Goal: Information Seeking & Learning: Learn about a topic

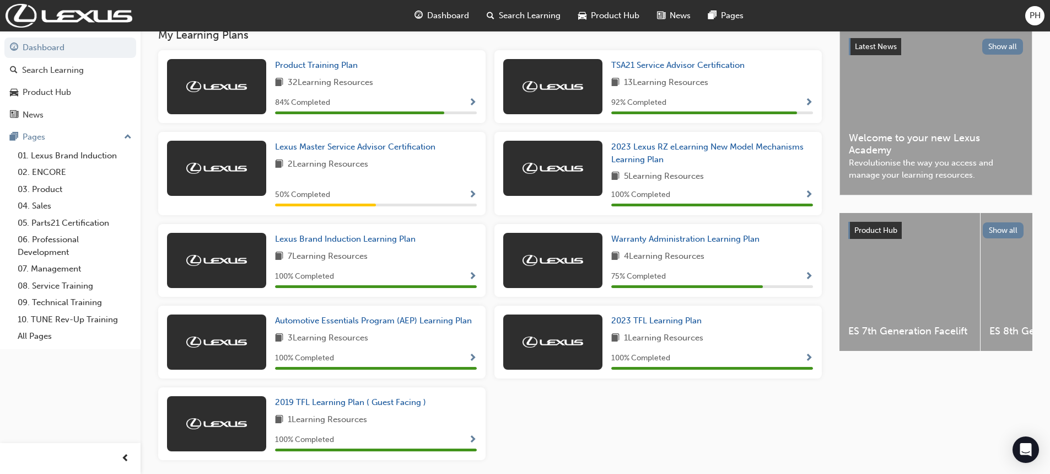
scroll to position [221, 0]
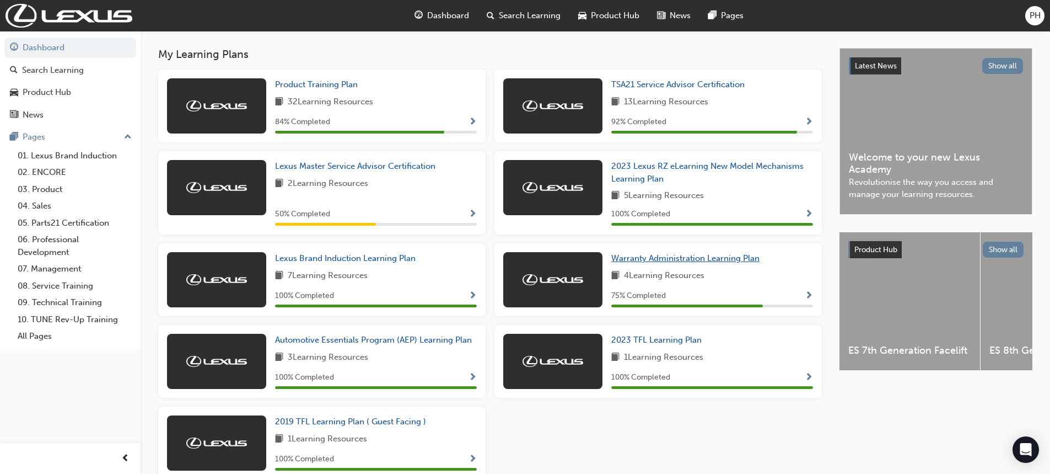
click at [695, 261] on span "Warranty Administration Learning Plan" at bounding box center [685, 258] width 148 height 10
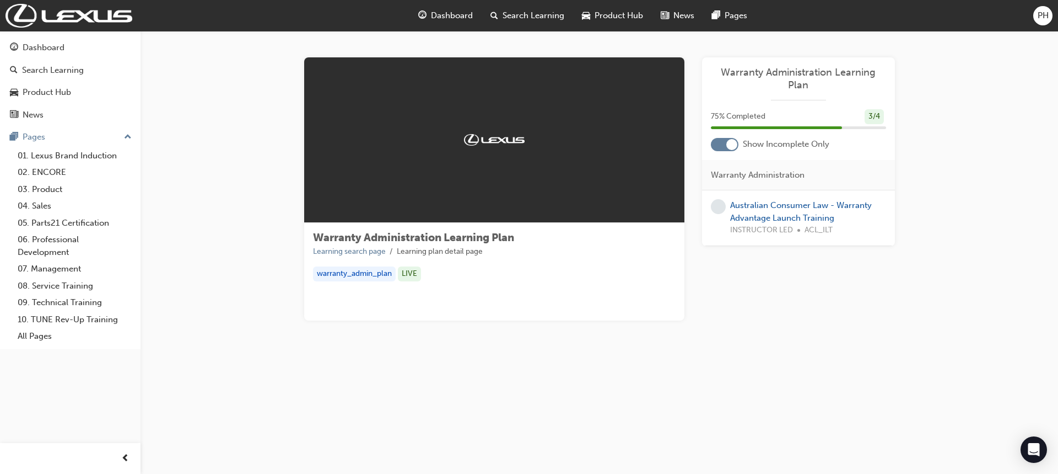
click at [766, 125] on div "75 % Completed 3 / 4" at bounding box center [798, 123] width 193 height 29
click at [51, 46] on div "Dashboard" at bounding box center [44, 47] width 42 height 13
